Goal: Ask a question

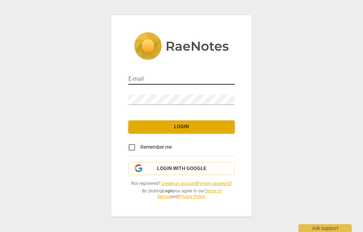
click at [147, 79] on input "email" at bounding box center [181, 80] width 106 height 10
type input "lowsehkiat@gmail.com"
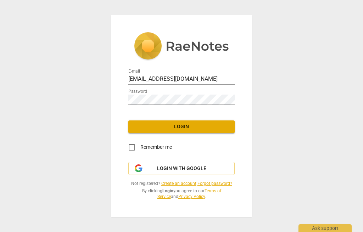
click at [133, 151] on input "Remember me" at bounding box center [131, 147] width 17 height 17
checkbox input "true"
click at [193, 170] on span "Login with Google" at bounding box center [181, 168] width 49 height 7
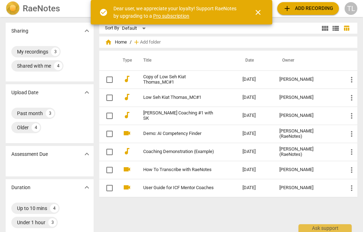
click at [320, 11] on span "add Add recording" at bounding box center [308, 8] width 50 height 9
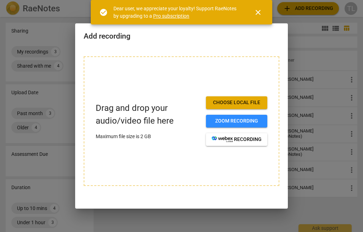
click at [253, 103] on span "Choose local file" at bounding box center [237, 102] width 50 height 7
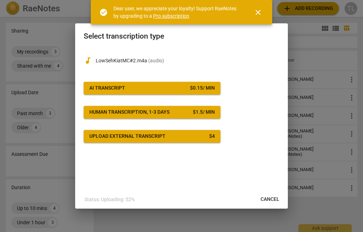
click at [186, 91] on span "AI Transcript $ 0.15 / min" at bounding box center [152, 88] width 126 height 7
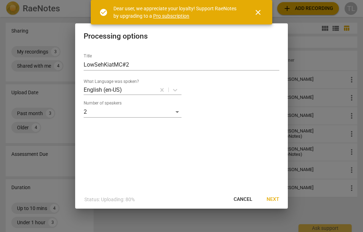
click at [275, 201] on span "Next" at bounding box center [273, 199] width 13 height 7
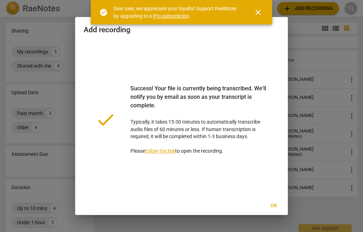
click at [260, 12] on span "close" at bounding box center [258, 12] width 9 height 9
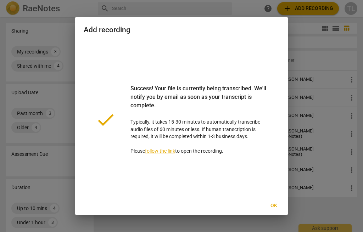
click at [278, 207] on span "Ok" at bounding box center [273, 206] width 11 height 7
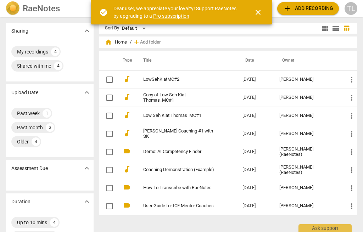
click at [261, 13] on span "close" at bounding box center [258, 12] width 9 height 9
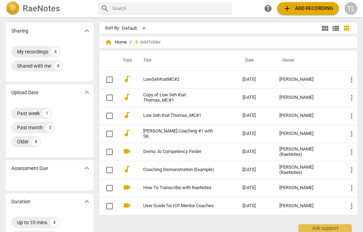
click at [354, 10] on div "TL" at bounding box center [351, 8] width 13 height 13
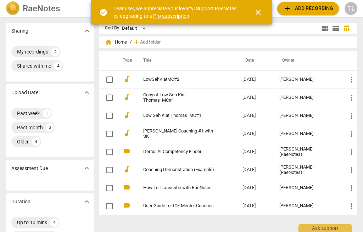
click at [260, 12] on span "close" at bounding box center [258, 12] width 9 height 9
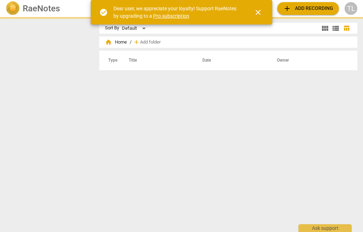
scroll to position [0, 0]
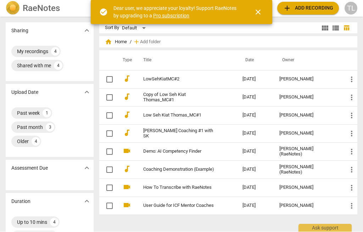
click at [88, 92] on span "expand_more" at bounding box center [87, 92] width 9 height 9
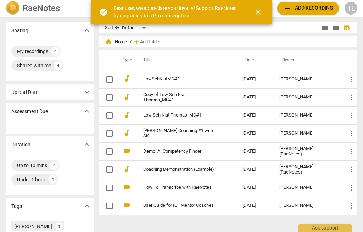
click at [86, 92] on span "expand_more" at bounding box center [87, 92] width 9 height 9
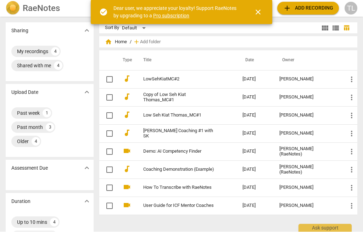
click at [263, 15] on span "close" at bounding box center [258, 12] width 17 height 9
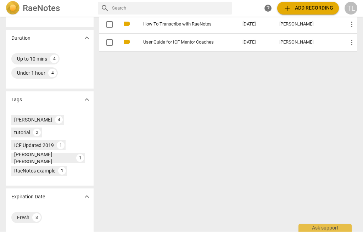
scroll to position [164, 0]
click at [46, 116] on div "Thomas Low 4" at bounding box center [37, 120] width 53 height 10
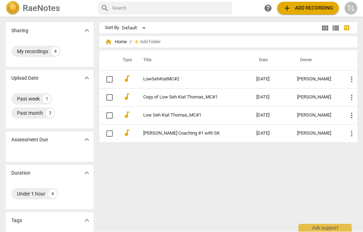
click at [120, 45] on span "home Home" at bounding box center [116, 42] width 22 height 7
click at [334, 229] on div "Ask support" at bounding box center [325, 226] width 53 height 11
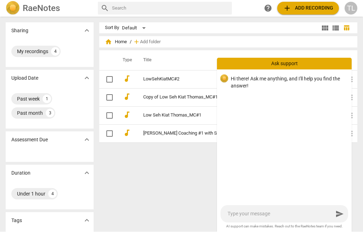
scroll to position [0, 0]
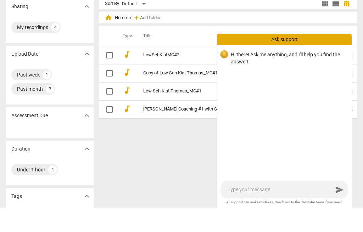
type textarea "I"
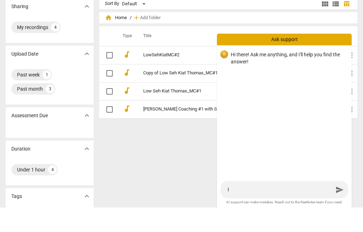
type textarea "I h"
type textarea "I ha"
type textarea "I hav"
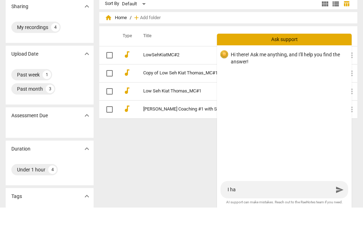
type textarea "I hav"
type textarea "I have"
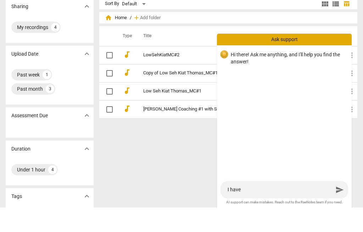
type textarea "I have s"
type textarea "I have sh"
type textarea "I have sha"
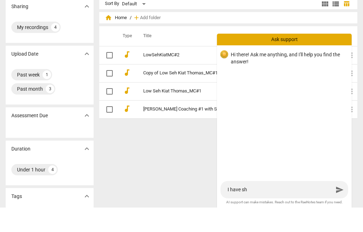
type textarea "I have sha"
type textarea "I have shar"
type textarea "I have share"
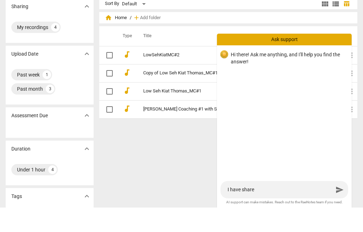
type textarea "I have shared"
type textarea "I have shared t"
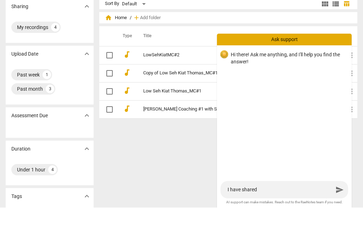
type textarea "I have shared t"
type textarea "I have shared th"
type textarea "I have shared the"
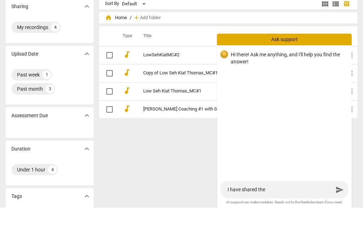
type textarea "I have shared the"
type textarea "I have shared the t"
type textarea "I have shared the tr"
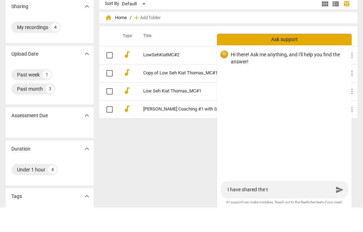
type textarea "I have shared the tr"
type textarea "I have shared the tra"
type textarea "I have shared the tran"
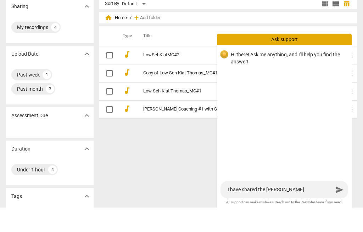
type textarea "I have shared the trans"
type textarea "I have shared the transc"
type textarea "I have shared the transcr"
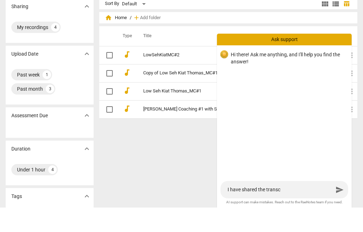
type textarea "I have shared the transcr"
type textarea "I have shared the transcri"
type textarea "I have shared the transcrip"
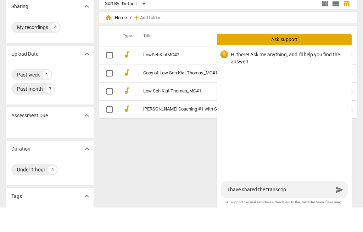
type textarea "I have shared the transcript"
type textarea "I have shared the transcript b"
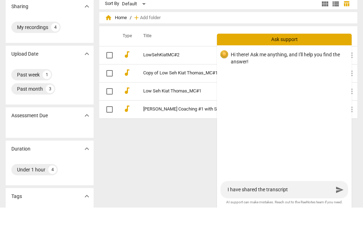
type textarea "I have shared the transcript b"
type textarea "I have shared the transcript bu"
type textarea "I have shared the transcript but"
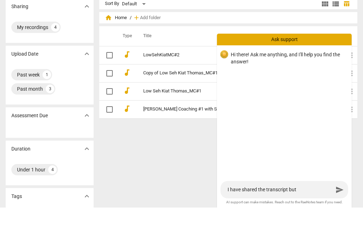
type textarea "I have shared the transcript but"
type textarea "I have shared the transcript but u"
type textarea "I have shared the transcript but un"
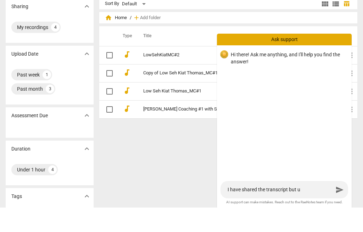
type textarea "I have shared the transcript but un"
type textarea "I have shared the transcript but una"
type textarea "I have shared the transcript but unab"
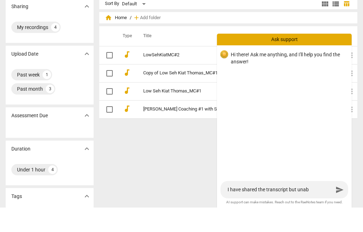
type textarea "I have shared the transcript but unabl"
type textarea "I have shared the transcript but unable"
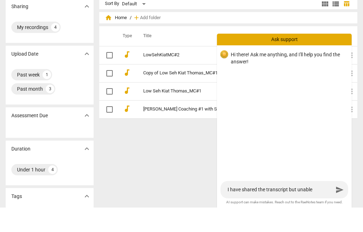
type textarea "I have shared the transcript but unable"
type textarea "I have shared the transcript but unable t"
type textarea "I have shared the transcript but unable to"
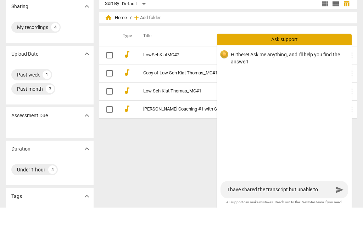
type textarea "I have shared the transcript but unable to"
type textarea "I have shared the transcript but unable to f"
type textarea "I have shared the transcript but unable to fi"
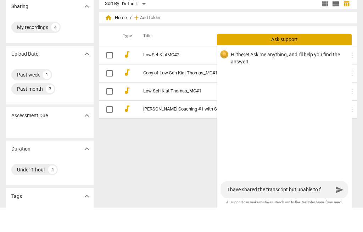
type textarea "I have shared the transcript but unable to fi"
type textarea "I have shared the transcript but unable to fin"
type textarea "I have shared the transcript but unable to find"
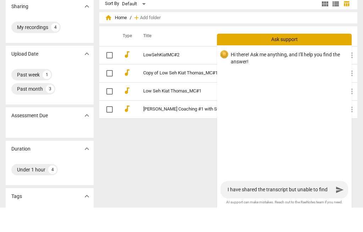
type textarea "I have shared the transcript but unable to find"
type textarea "I have shared the transcript but unable to find t"
type textarea "I have shared the transcript but unable to find th"
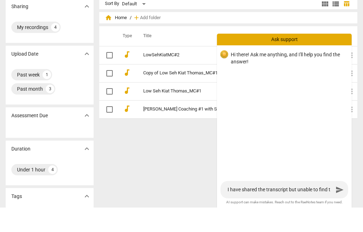
type textarea "I have shared the transcript but unable to find th"
type textarea "I have shared the transcript but unable to find the"
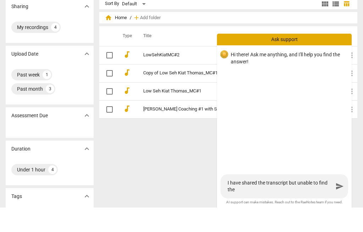
type textarea "I have shared the transcript but unable to find the"
type textarea "I have shared the transcript but unable to find the d"
type textarea "I have shared the transcript but unable to find the do"
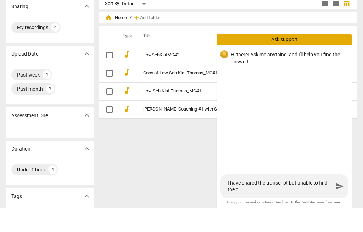
type textarea "I have shared the transcript but unable to find the do"
type textarea "I have shared the transcript but unable to find the dow"
type textarea "I have shared the transcript but unable to find the down"
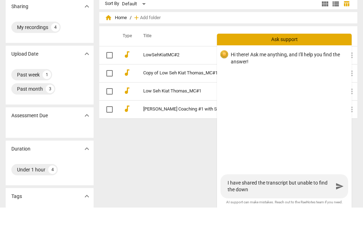
type textarea "I have shared the transcript but unable to find the downl"
type textarea "I have shared the transcript but unable to find the downlo"
type textarea "I have shared the transcript but unable to find the downloa"
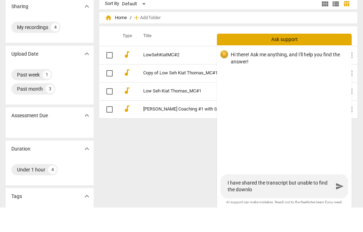
type textarea "I have shared the transcript but unable to find the downloa"
type textarea "I have shared the transcript but unable to find the download"
type textarea "I have shared the transcript but unable to find the downloads"
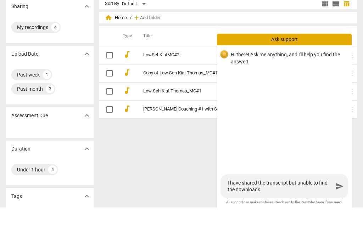
type textarea "I have shared the transcript but unable to find the downloads"
type textarea "I have shared the transcript but unable to find the downloads?"
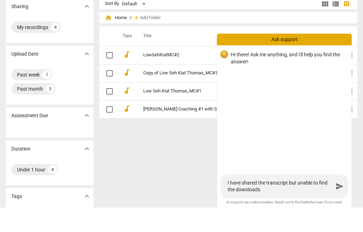
type textarea "I have shared the transcript but unable to find the downloads?"
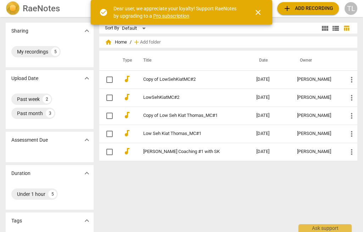
scroll to position [0, 0]
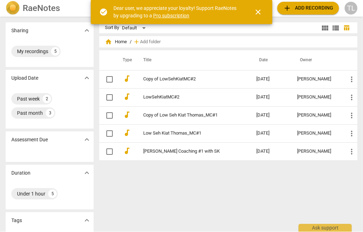
click at [256, 17] on button "close" at bounding box center [258, 12] width 17 height 17
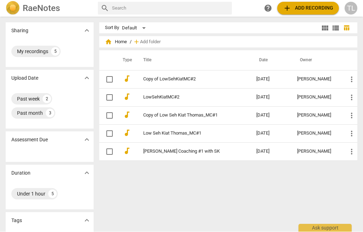
click at [352, 10] on div "TL" at bounding box center [351, 8] width 13 height 13
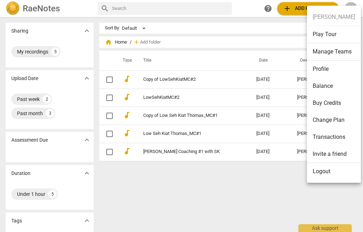
click at [295, 14] on div at bounding box center [181, 116] width 363 height 232
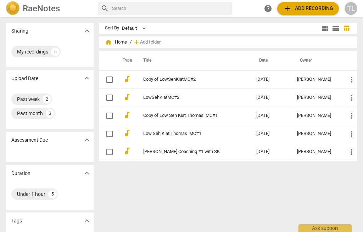
click at [87, 141] on span "expand_more" at bounding box center [87, 140] width 9 height 9
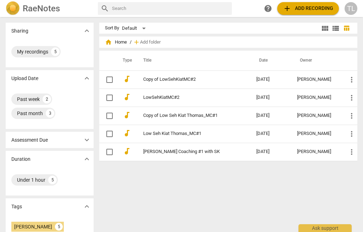
click at [88, 141] on span "expand_more" at bounding box center [87, 140] width 9 height 9
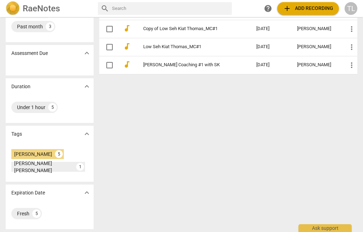
scroll to position [87, 0]
click at [39, 155] on div "[PERSON_NAME]" at bounding box center [33, 154] width 38 height 7
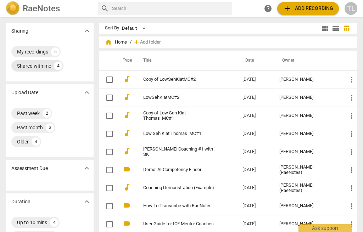
click at [43, 69] on div "Shared with me" at bounding box center [34, 65] width 34 height 7
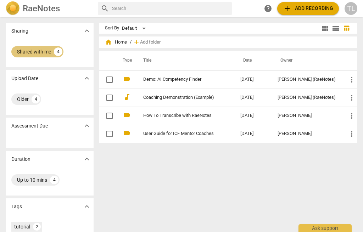
click at [44, 54] on div "Shared with me" at bounding box center [34, 51] width 34 height 7
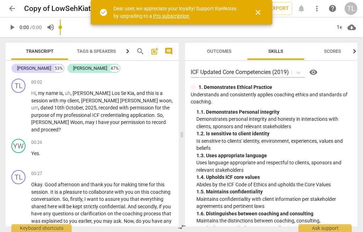
click at [258, 15] on span "close" at bounding box center [258, 12] width 9 height 9
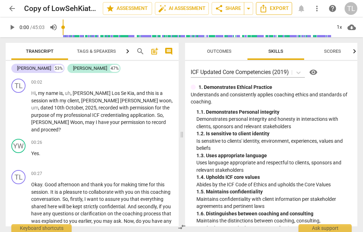
click at [280, 9] on span "Export" at bounding box center [274, 8] width 30 height 9
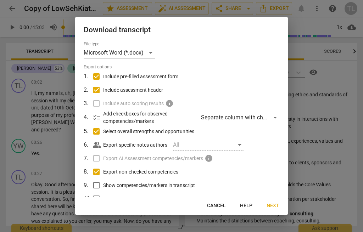
click at [275, 207] on span "Next" at bounding box center [273, 206] width 13 height 7
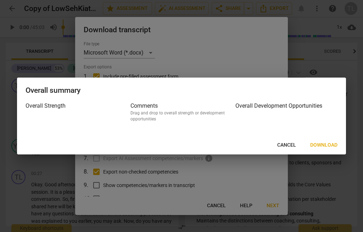
click at [330, 147] on span "Download" at bounding box center [324, 145] width 27 height 7
